Goal: Transaction & Acquisition: Purchase product/service

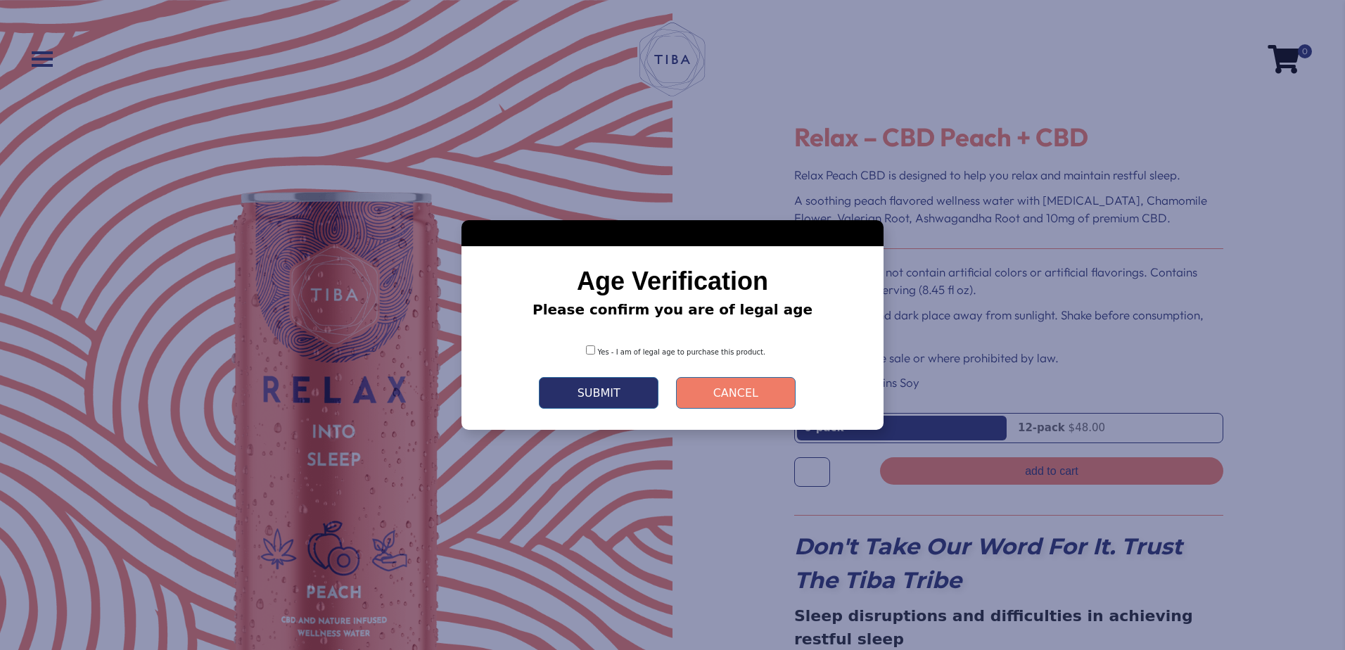
click at [576, 393] on button "Submit" at bounding box center [599, 393] width 120 height 32
click at [633, 388] on button "Submit" at bounding box center [599, 393] width 120 height 32
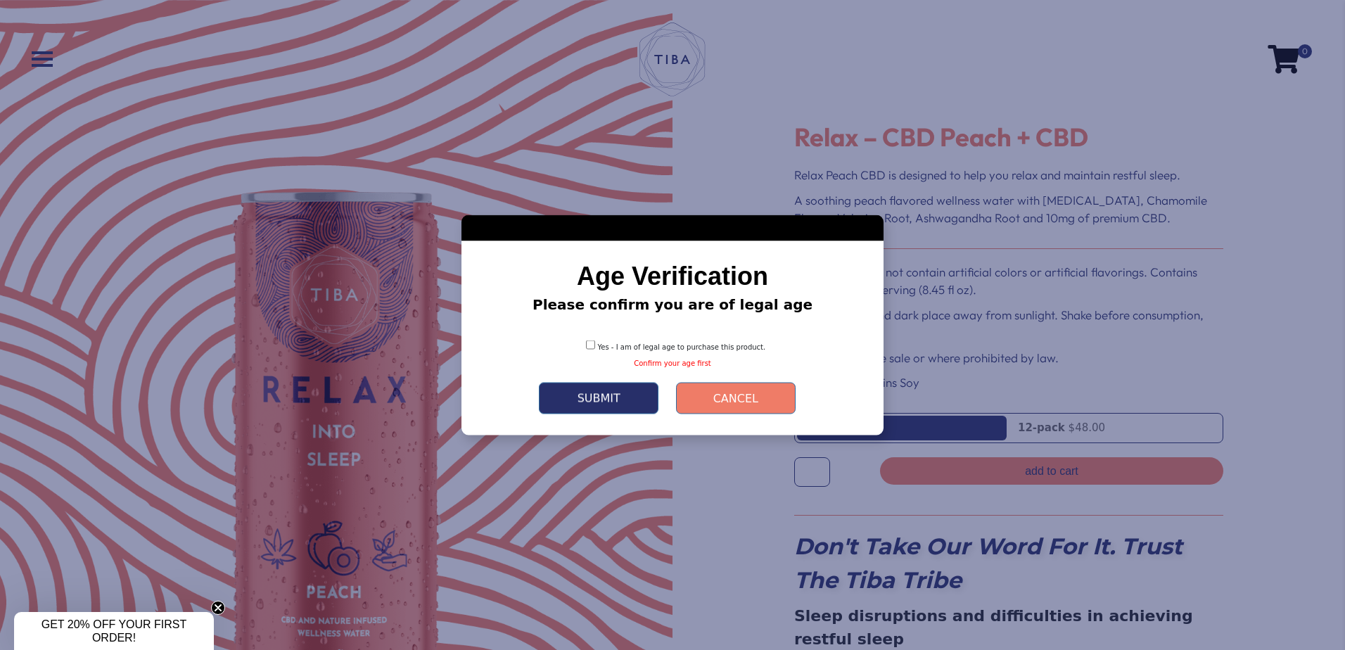
click at [612, 402] on button "Submit" at bounding box center [599, 399] width 120 height 32
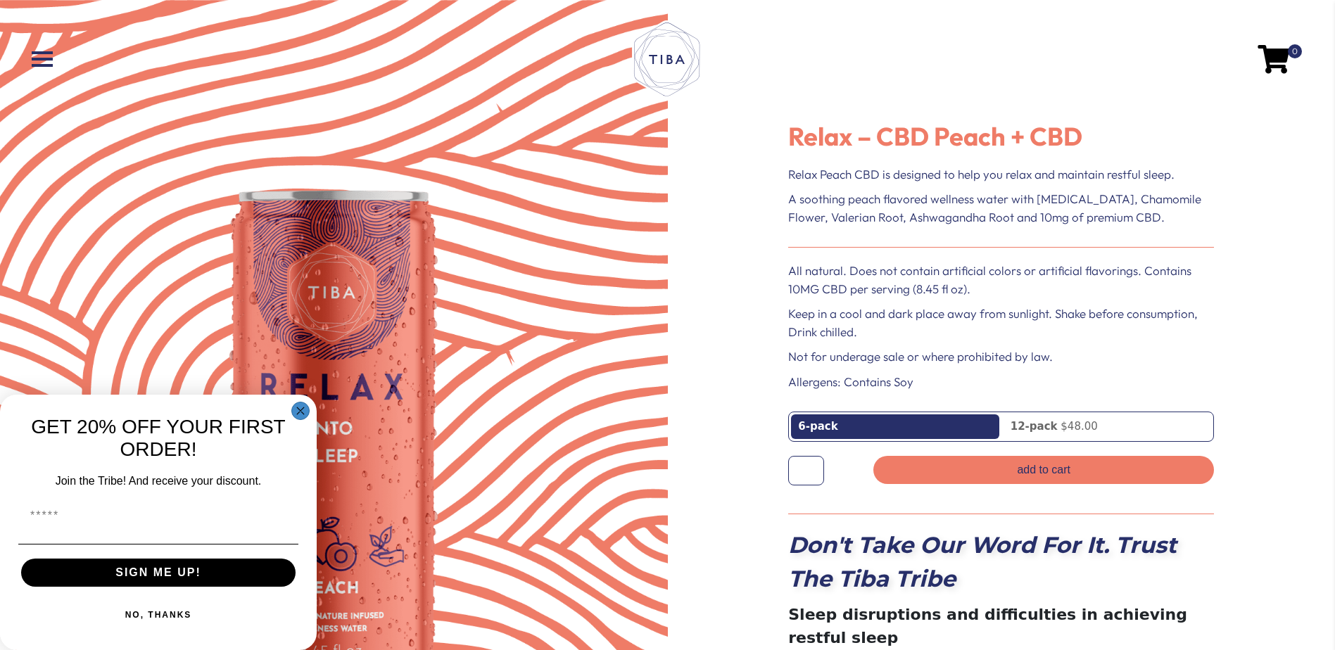
click at [301, 403] on circle "Close dialog" at bounding box center [301, 411] width 16 height 16
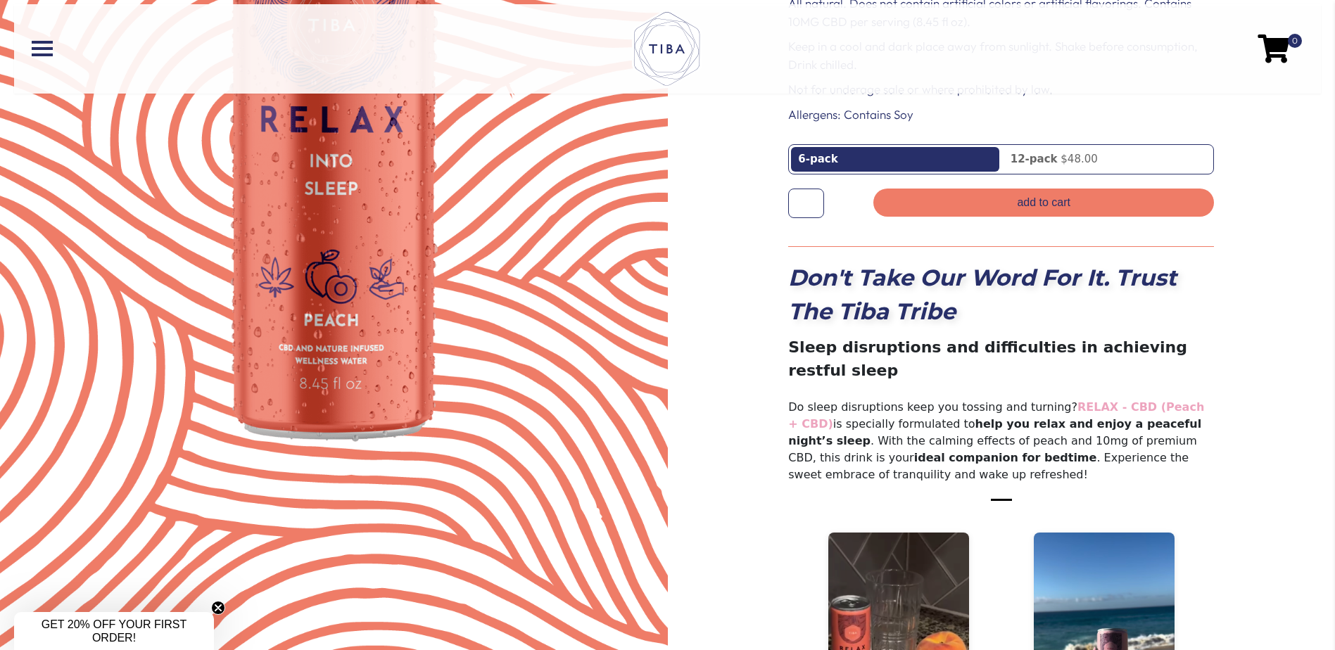
scroll to position [266, 0]
